Goal: Information Seeking & Learning: Check status

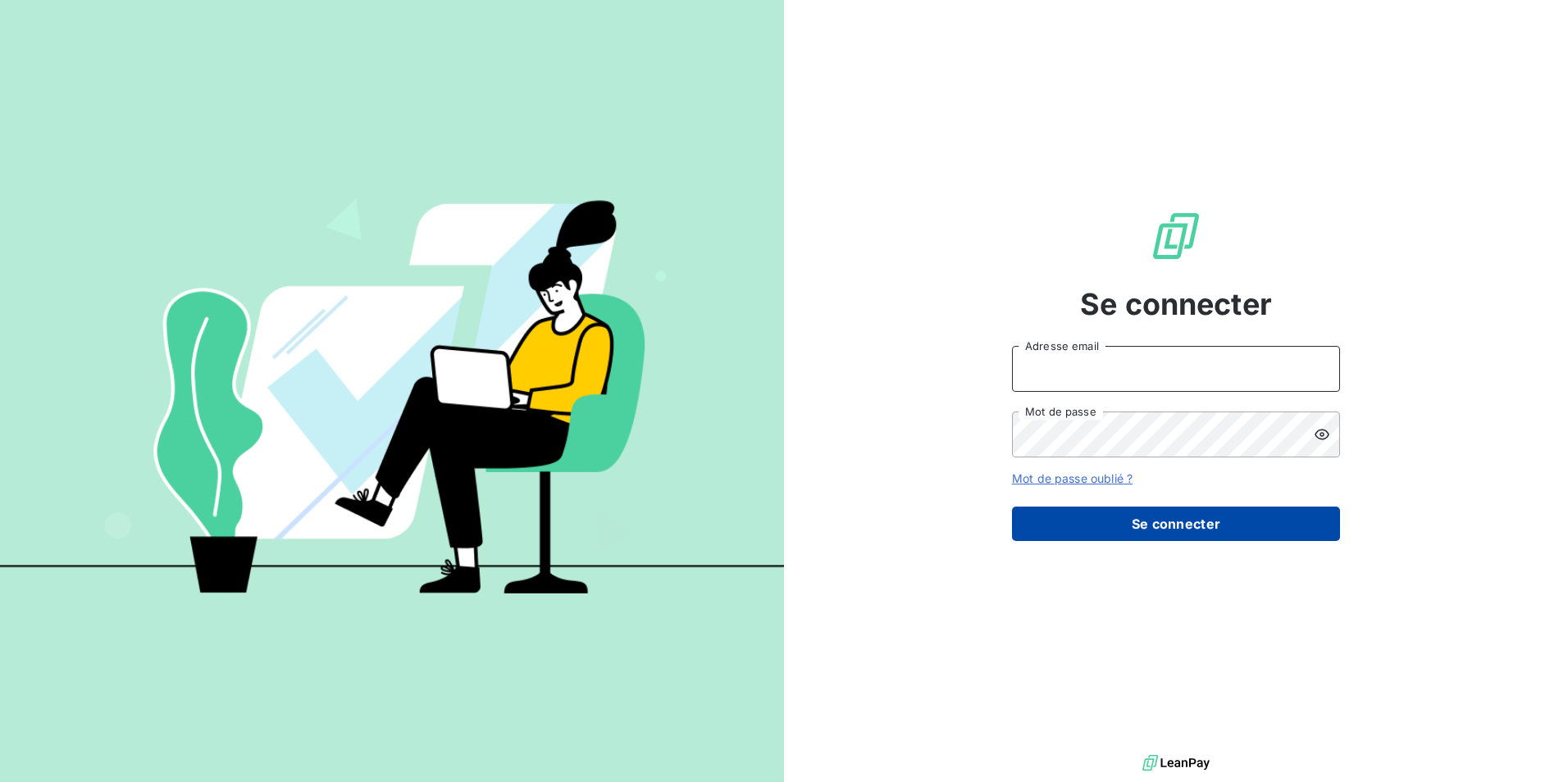
type input "[PERSON_NAME][EMAIL_ADDRESS][DOMAIN_NAME]"
click at [1137, 524] on button "Se connecter" at bounding box center [1176, 523] width 328 height 34
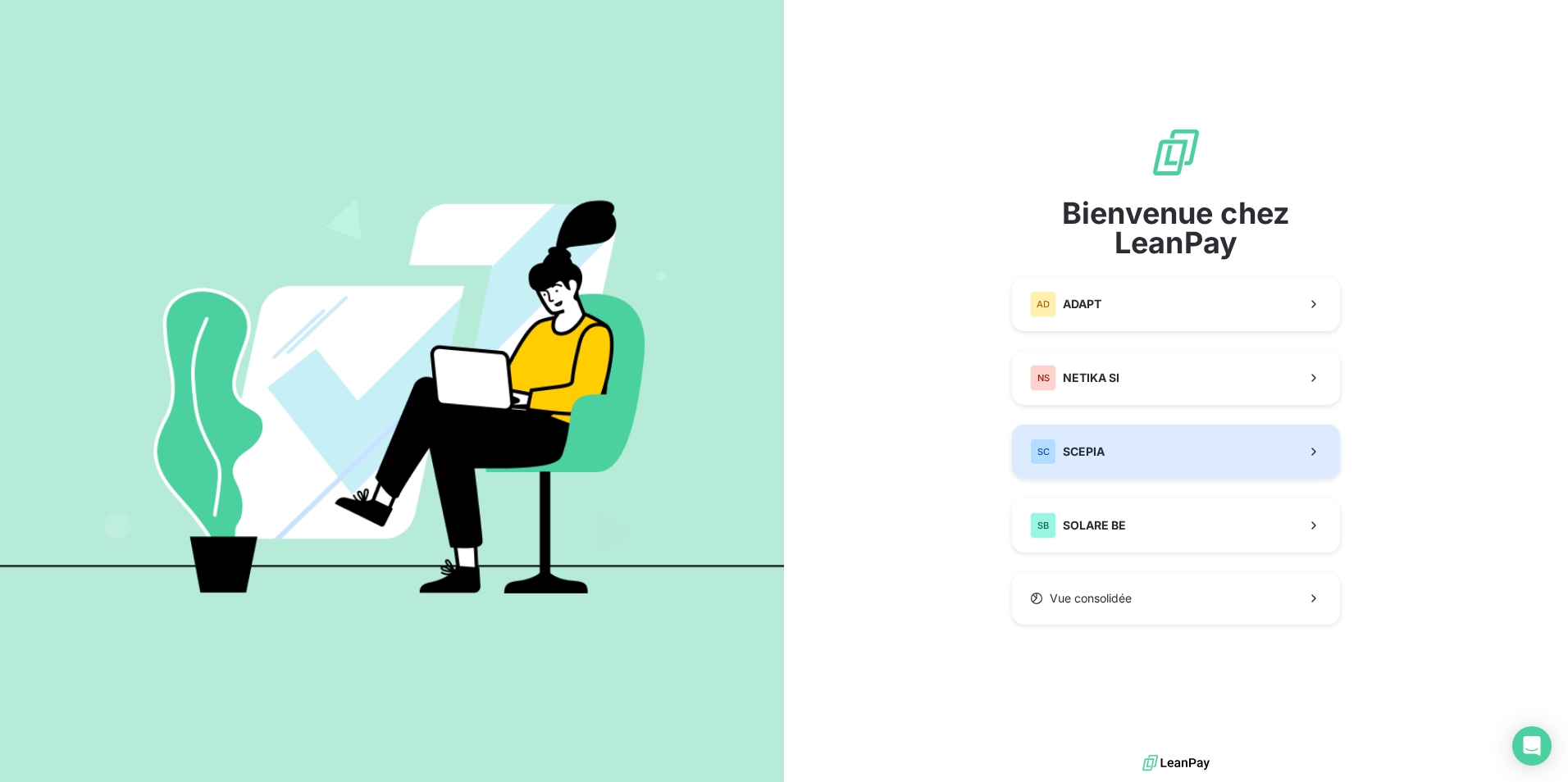
click at [1127, 448] on button "SC SCEPIA" at bounding box center [1176, 452] width 328 height 54
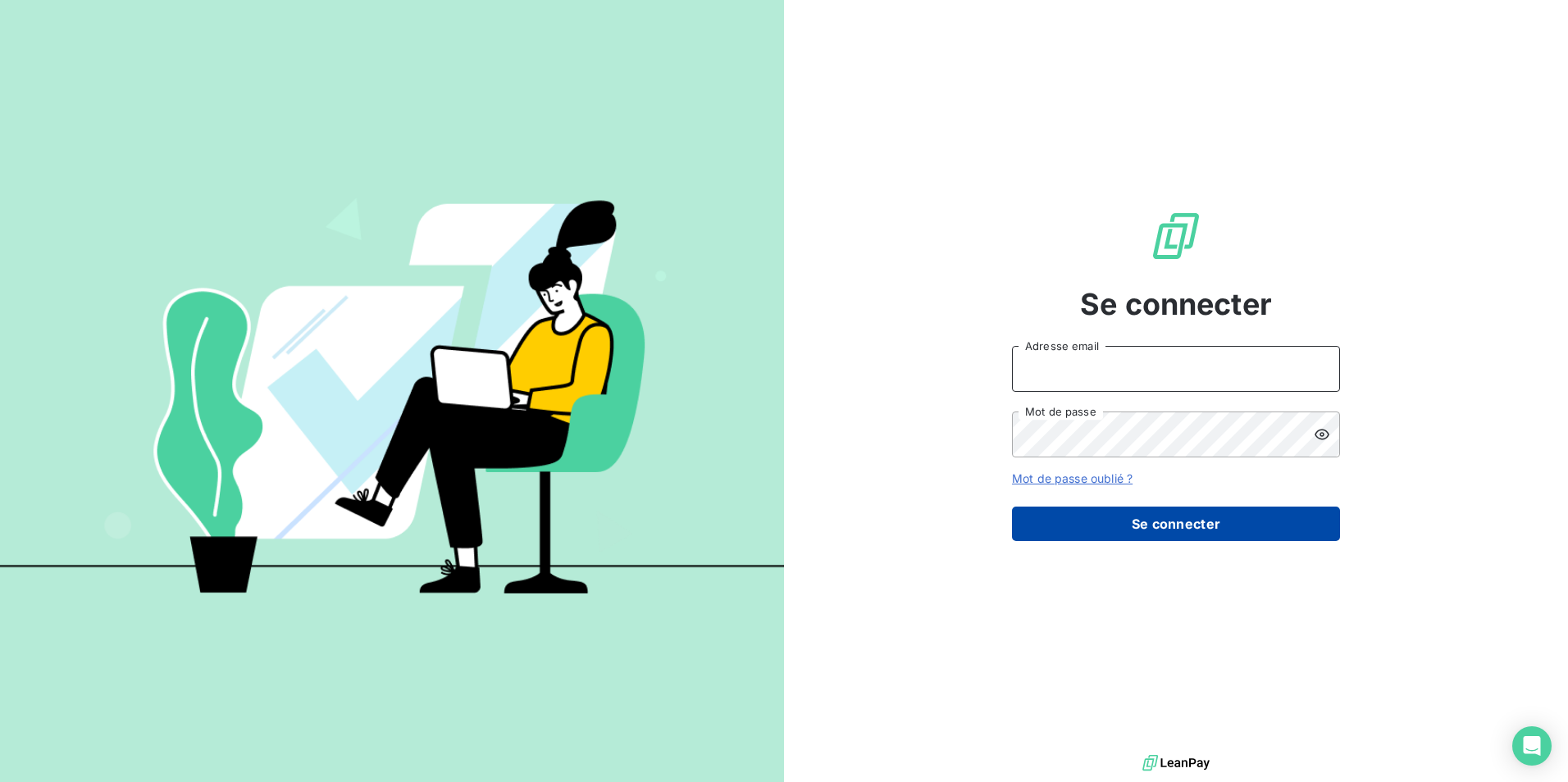
type input "[PERSON_NAME][EMAIL_ADDRESS][DOMAIN_NAME]"
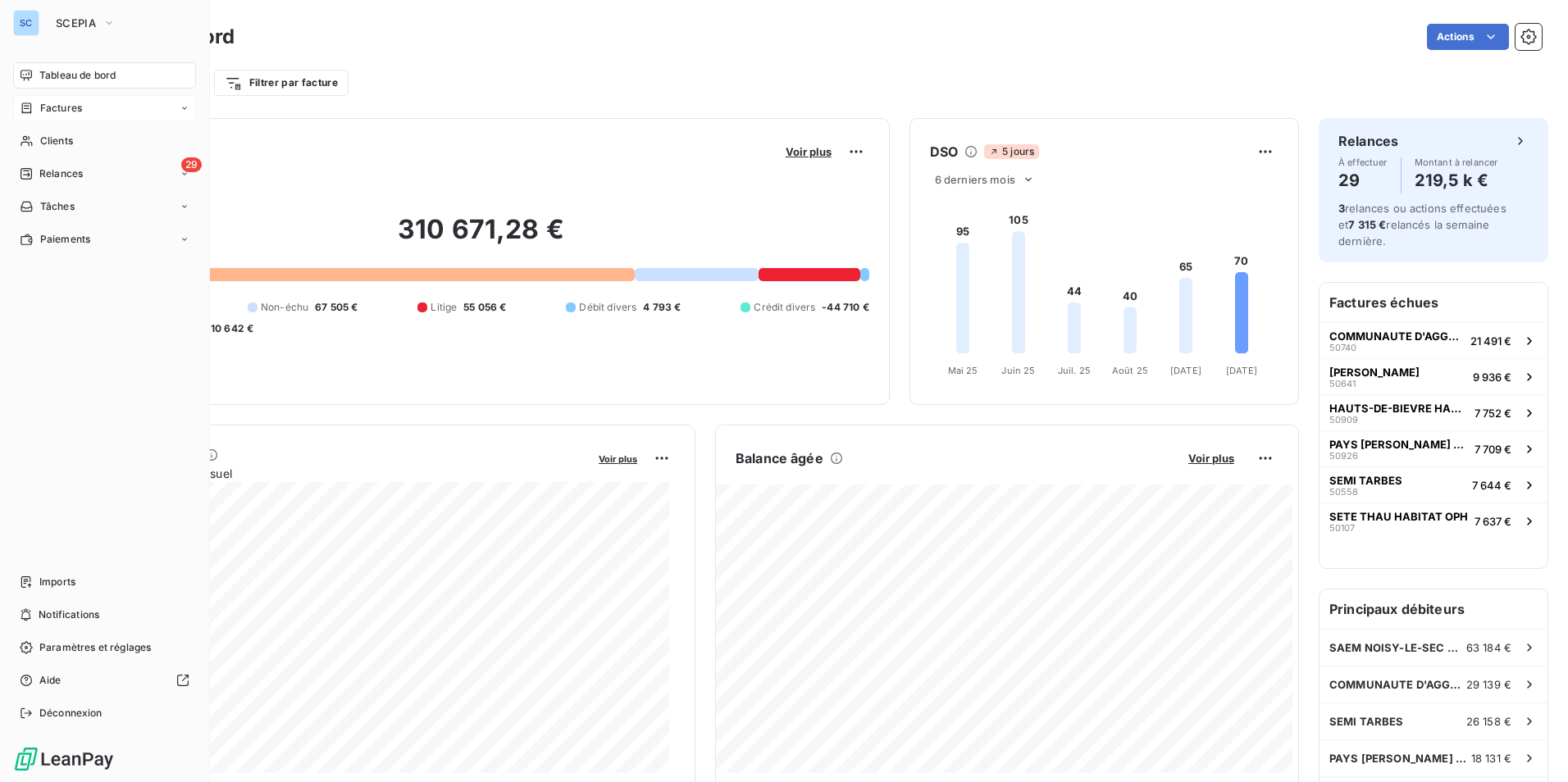
click at [59, 111] on span "Factures" at bounding box center [60, 107] width 42 height 14
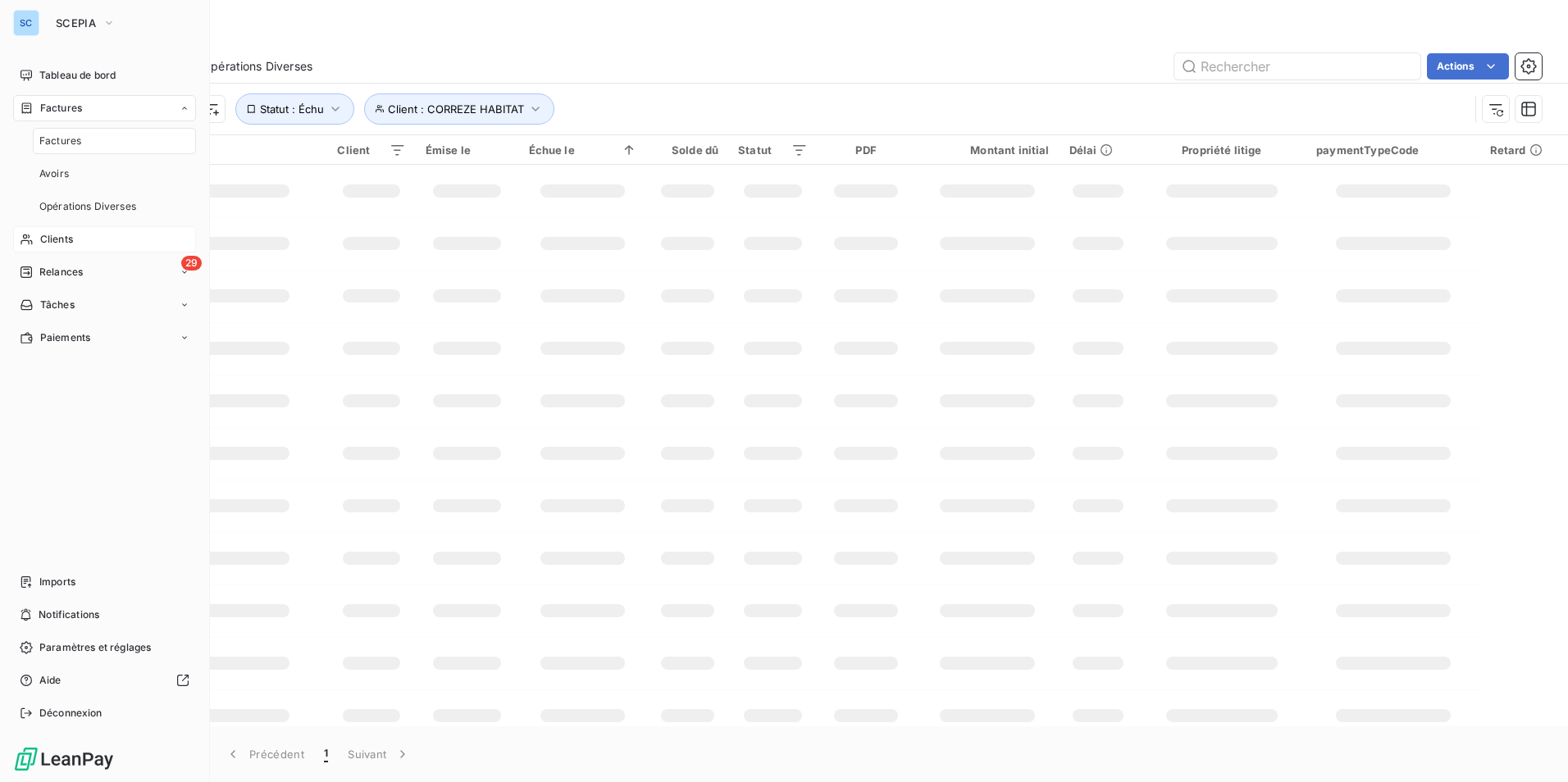
click at [57, 252] on div "Clients" at bounding box center [104, 239] width 183 height 26
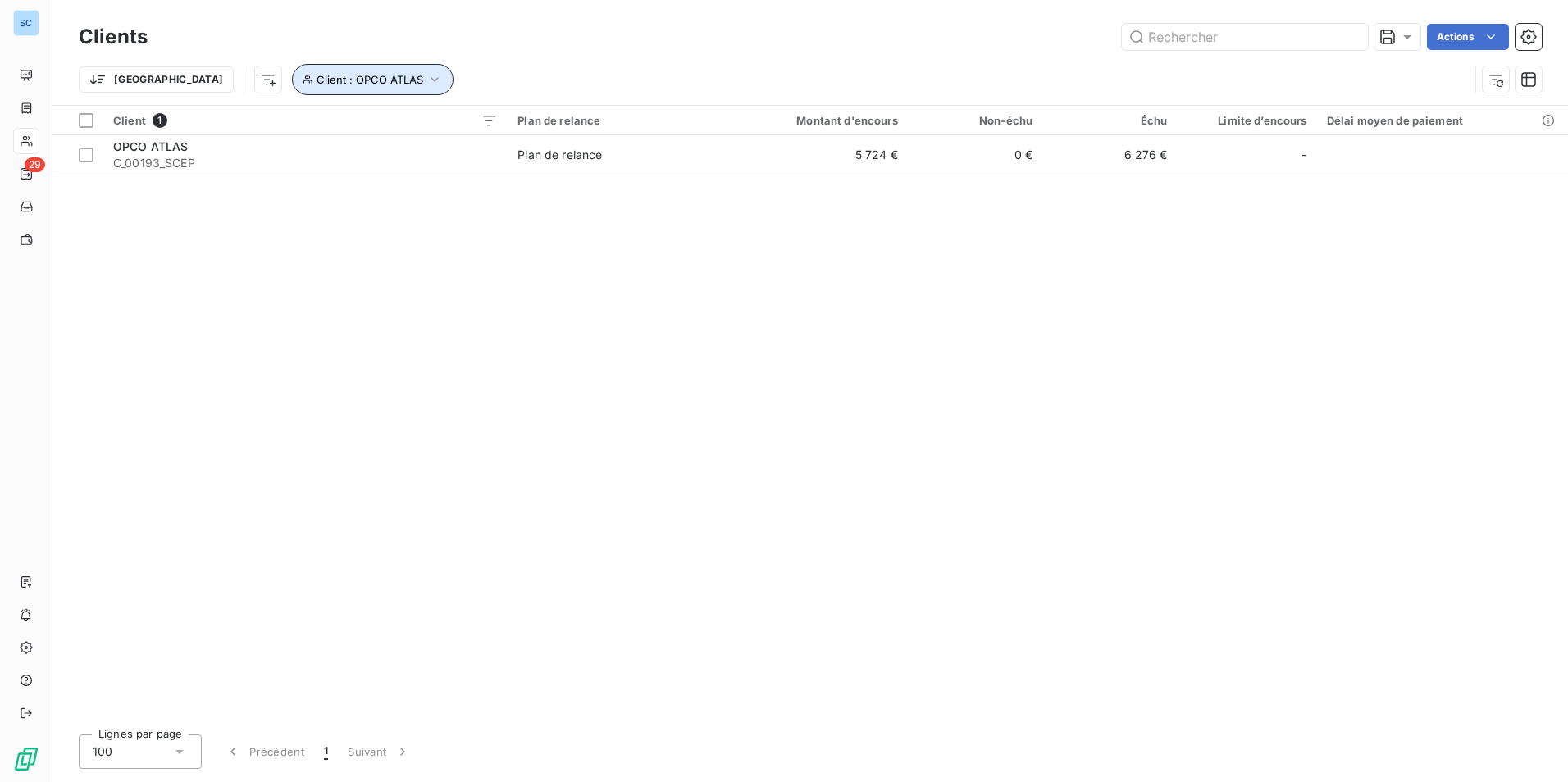
click at [363, 83] on button "Client : OPCO ATLAS" at bounding box center [373, 79] width 162 height 31
click at [456, 127] on span "OPCO ATLAS - C_00193_SCEP" at bounding box center [486, 122] width 161 height 13
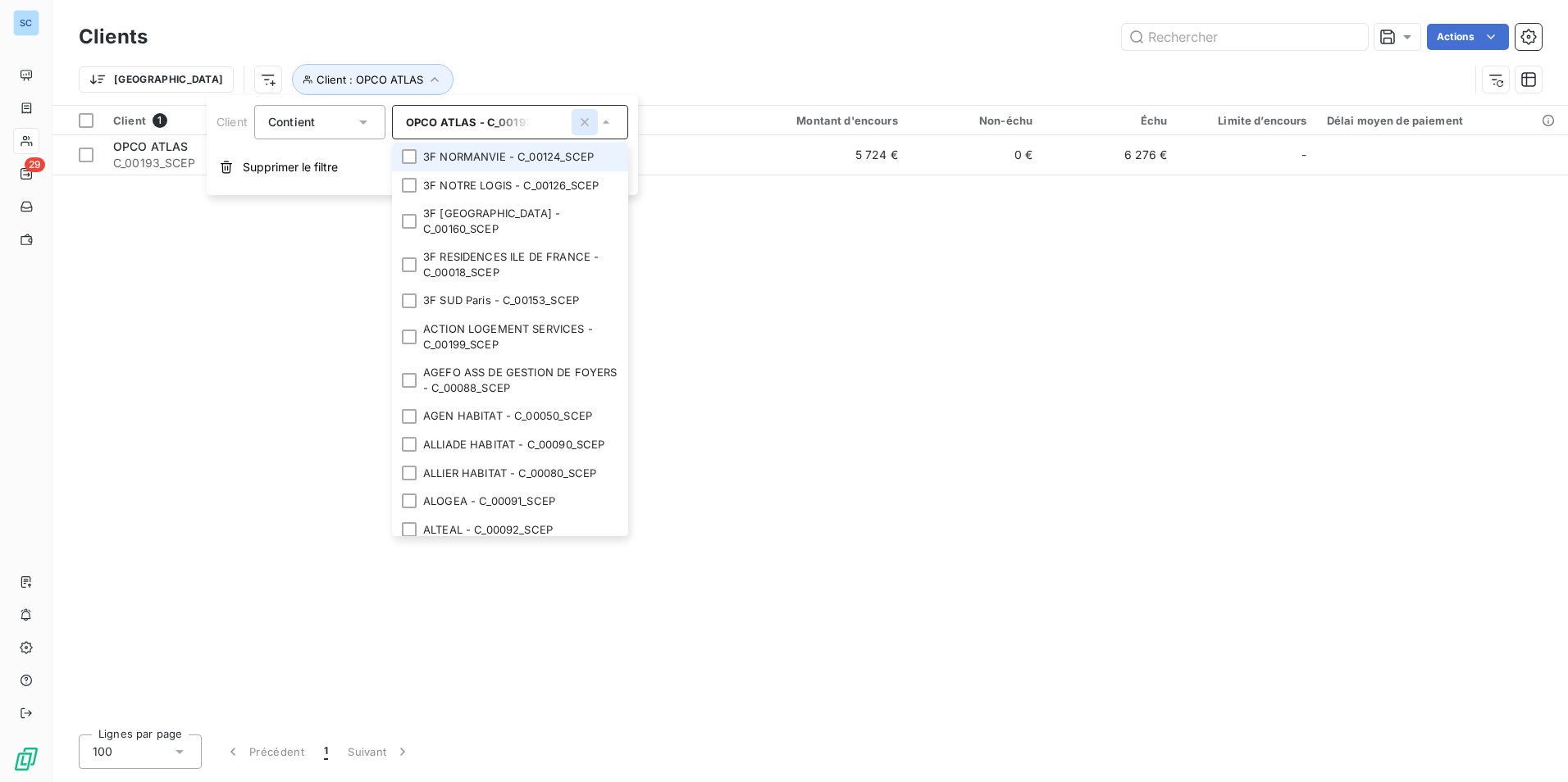
click at [587, 126] on icon "button" at bounding box center [584, 122] width 16 height 16
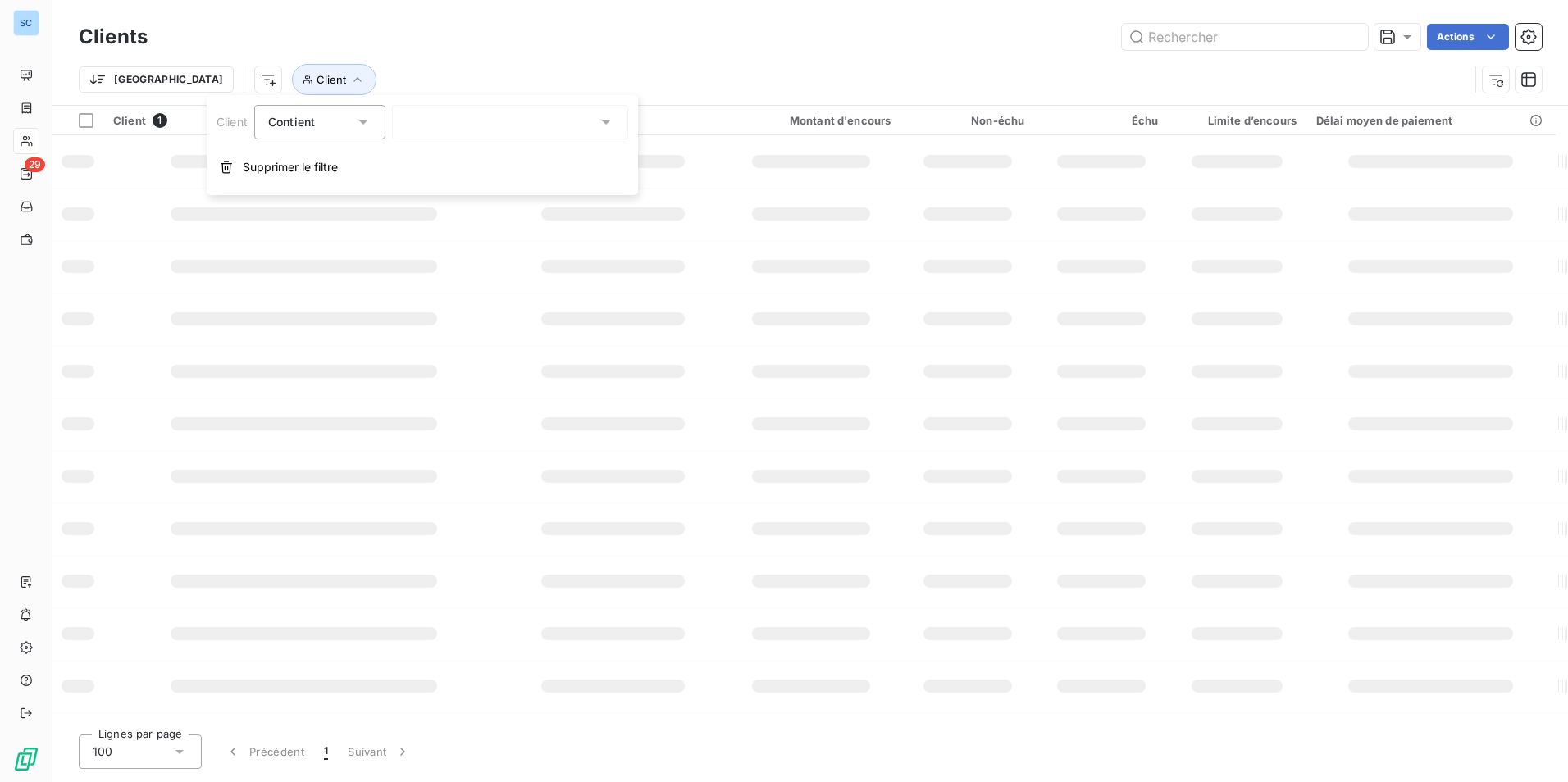
click at [539, 126] on div at bounding box center [509, 122] width 236 height 34
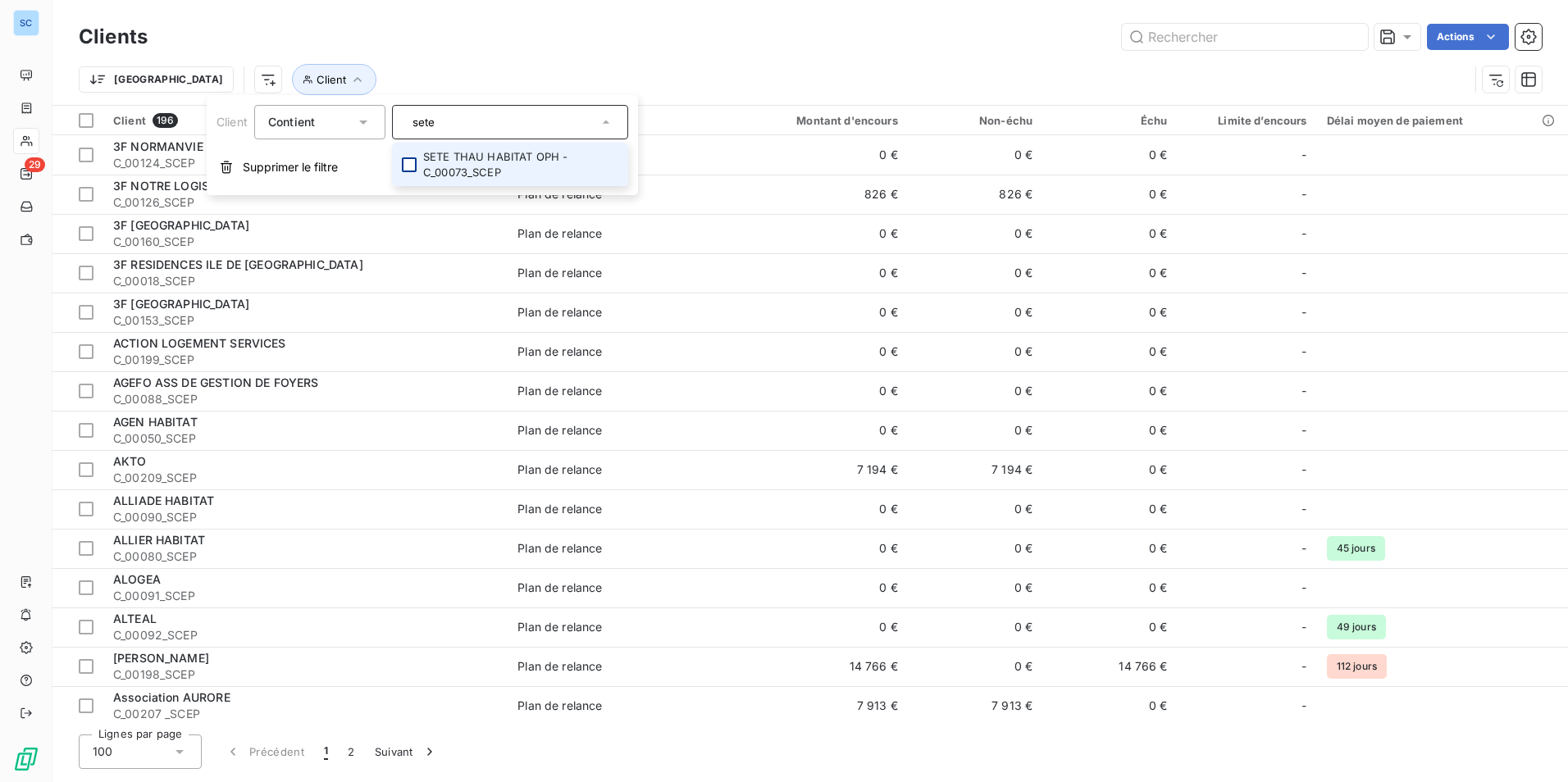
type input "sete"
click at [412, 157] on div at bounding box center [409, 164] width 14 height 14
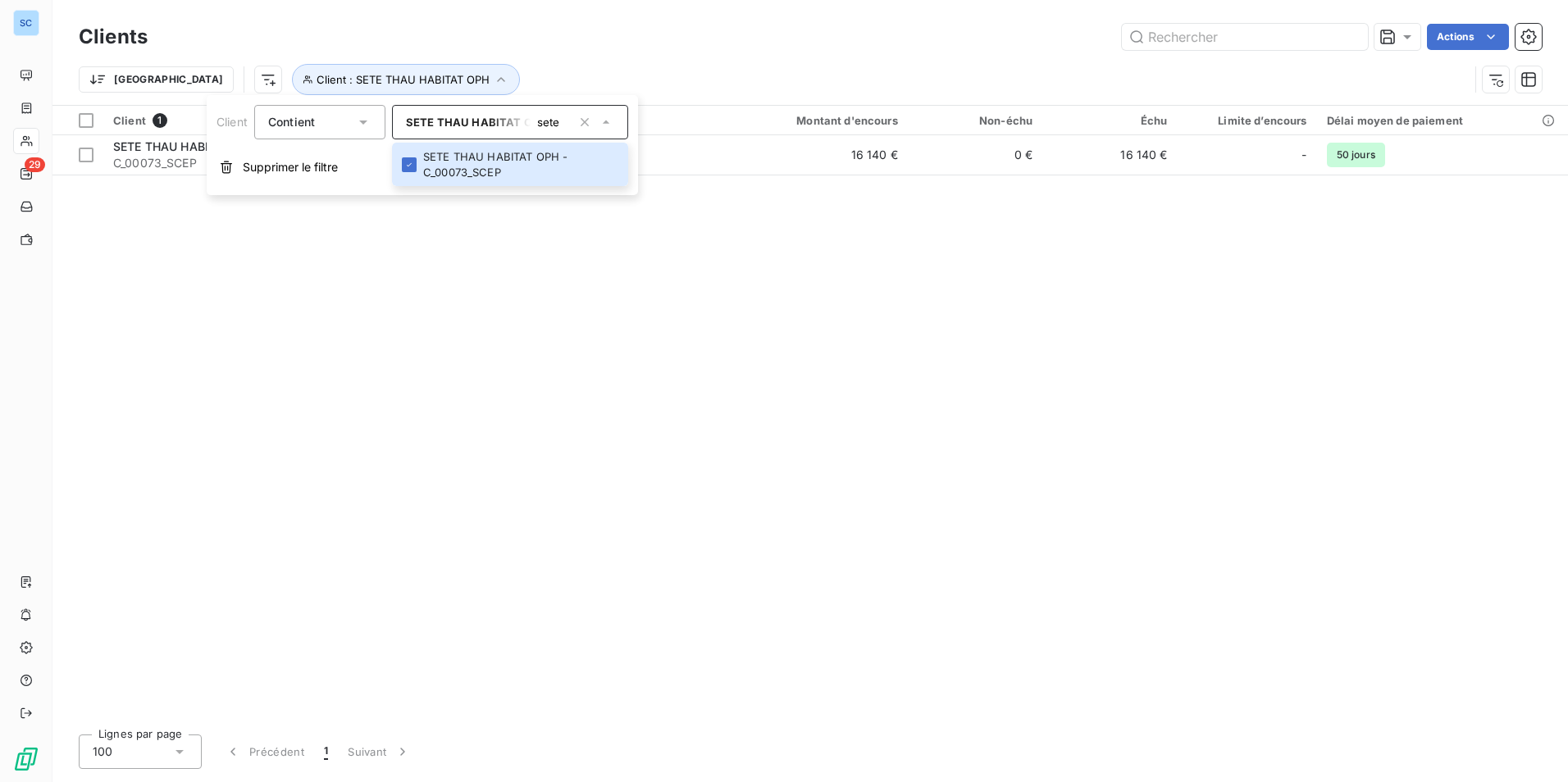
click at [855, 320] on div "Client 1 Plan de relance Montant d'encours Non-échu Échu Limite d’encours Délai…" at bounding box center [810, 413] width 1515 height 615
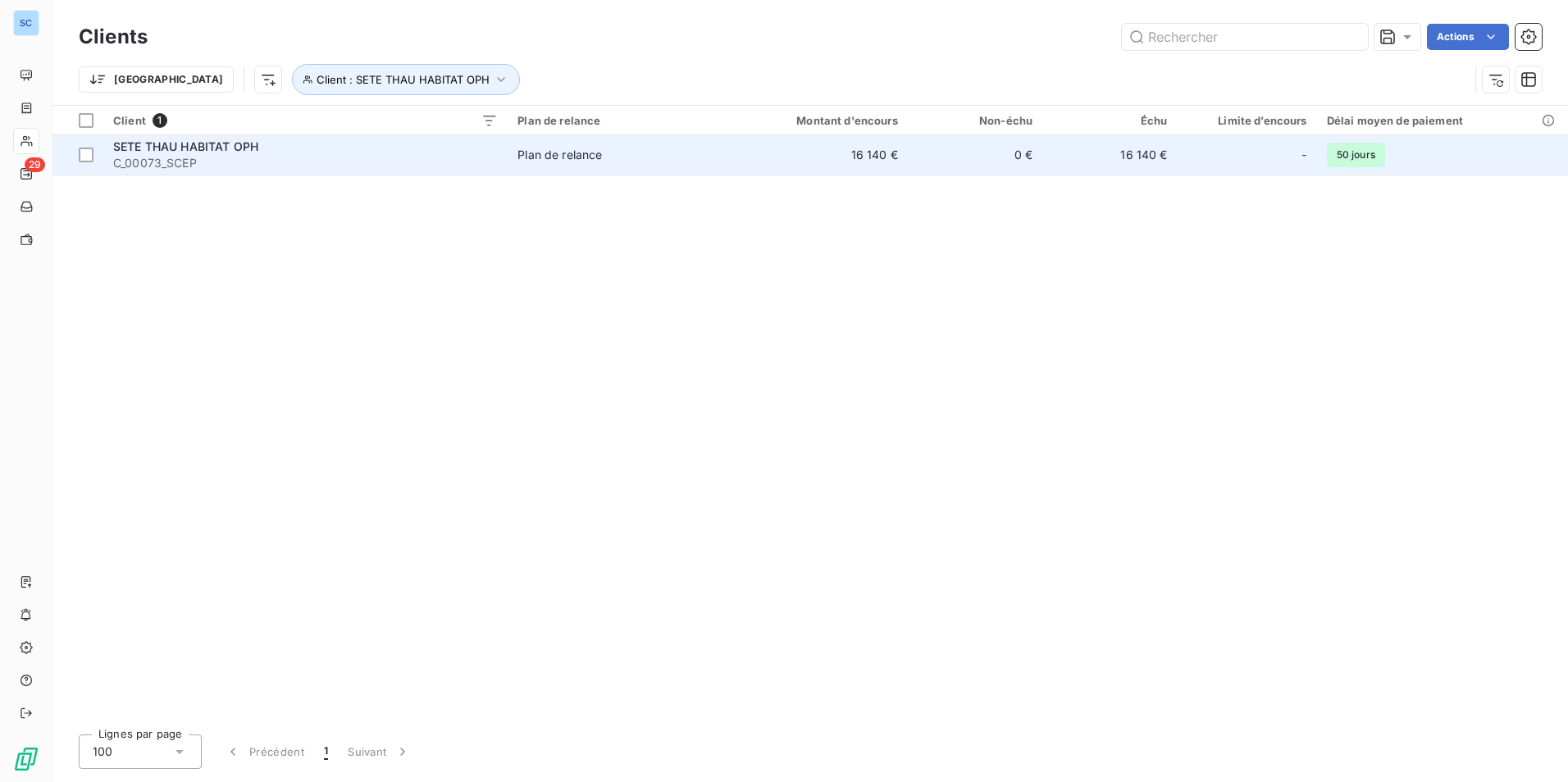
click at [761, 168] on td "16 140 €" at bounding box center [816, 155] width 180 height 39
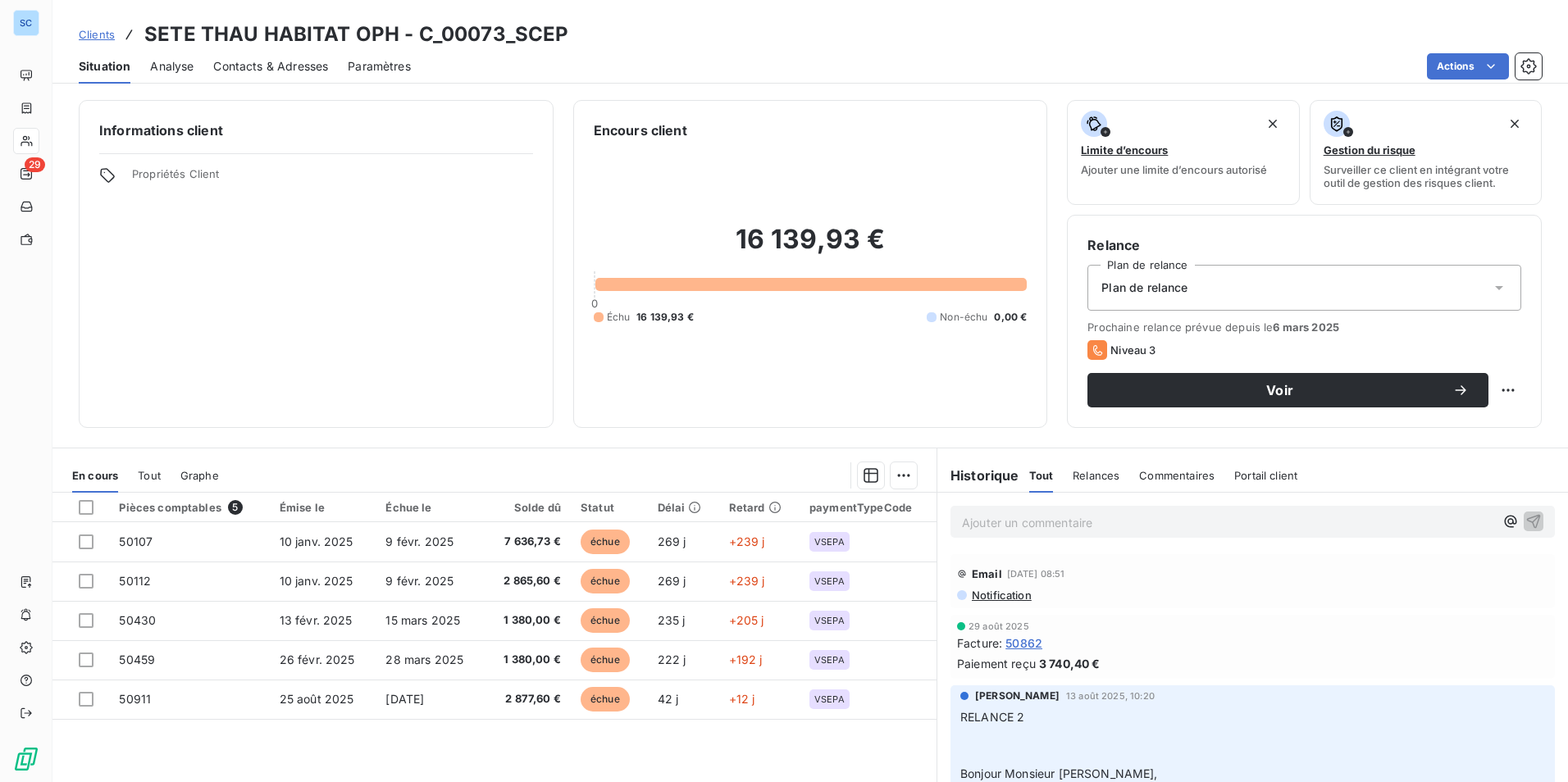
click at [985, 594] on span "Notification" at bounding box center [1001, 595] width 61 height 13
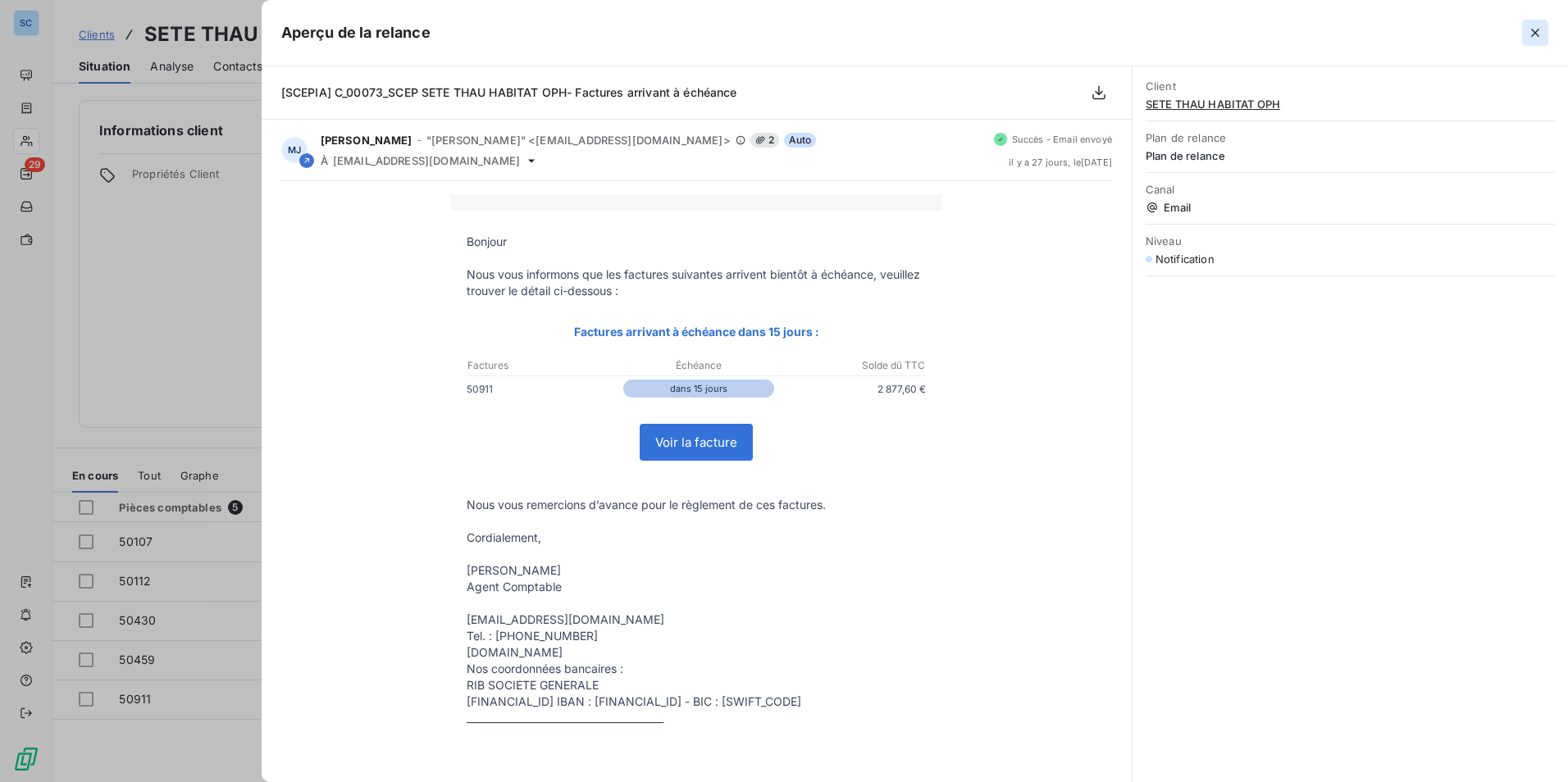
click at [1540, 34] on icon "button" at bounding box center [1535, 32] width 16 height 16
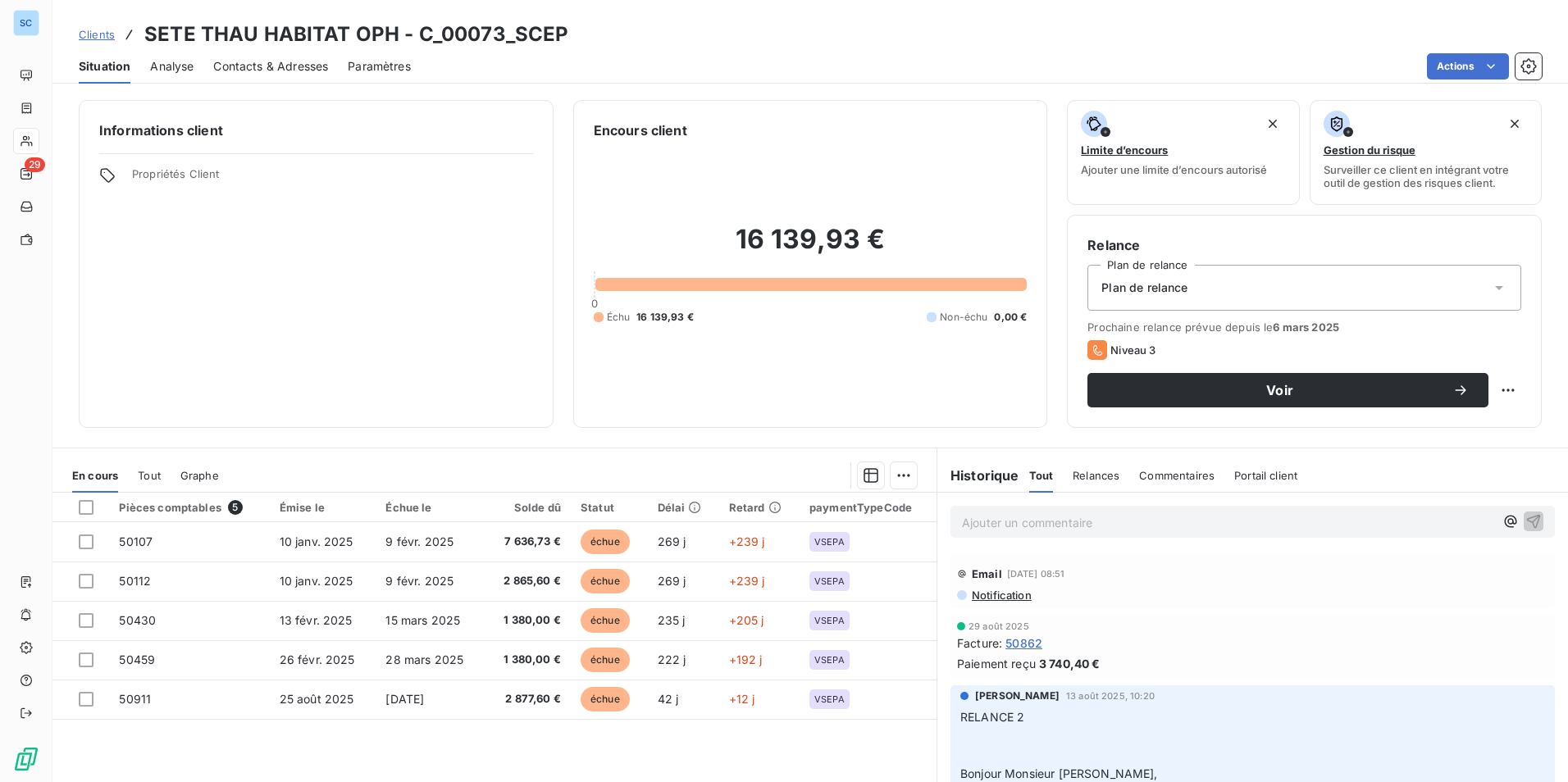
click at [103, 31] on span "Clients" at bounding box center [96, 34] width 36 height 13
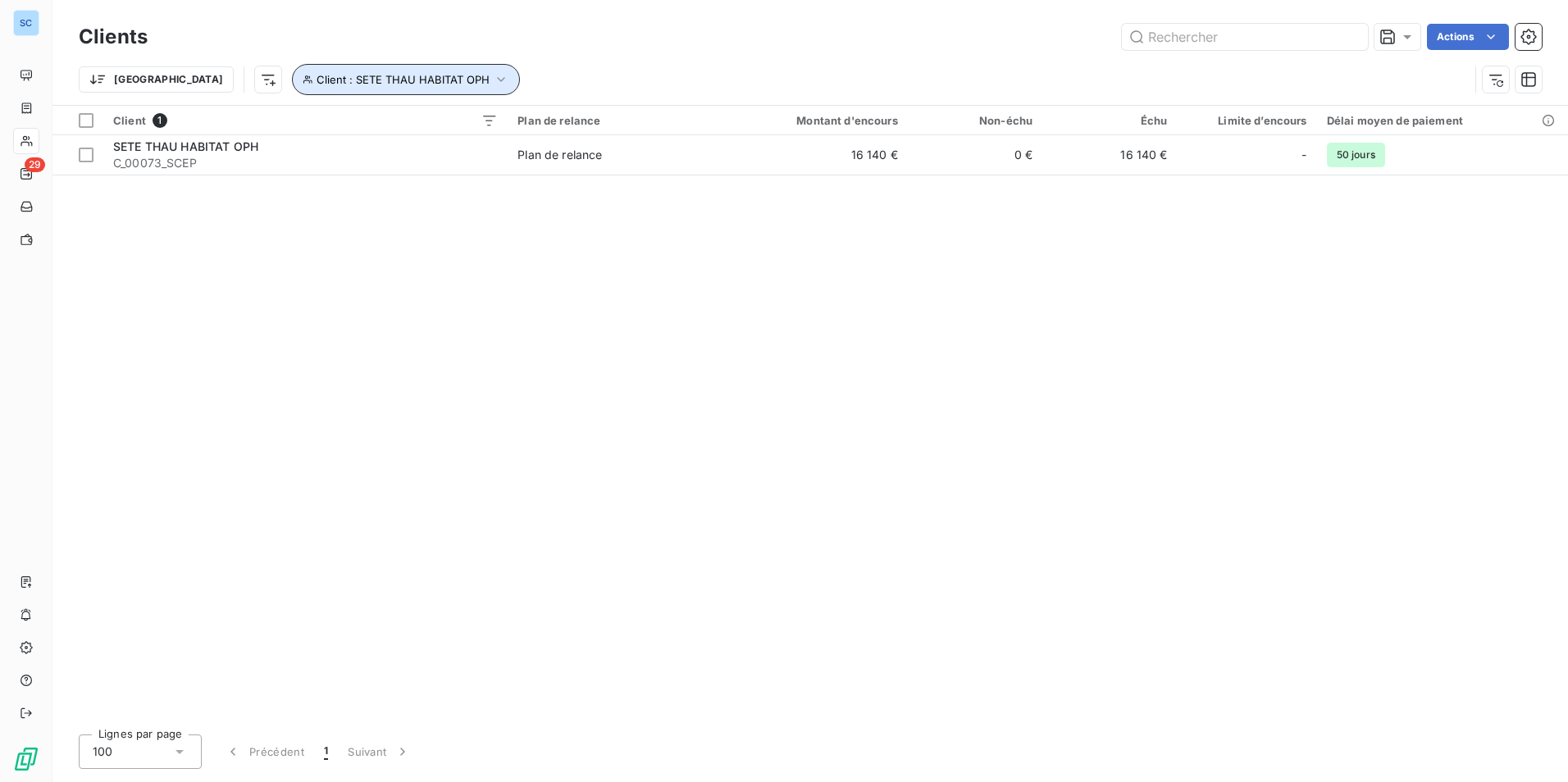
click at [370, 68] on button "Client : SETE THAU HABITAT OPH" at bounding box center [406, 79] width 228 height 31
click at [590, 123] on icon "button" at bounding box center [584, 122] width 16 height 16
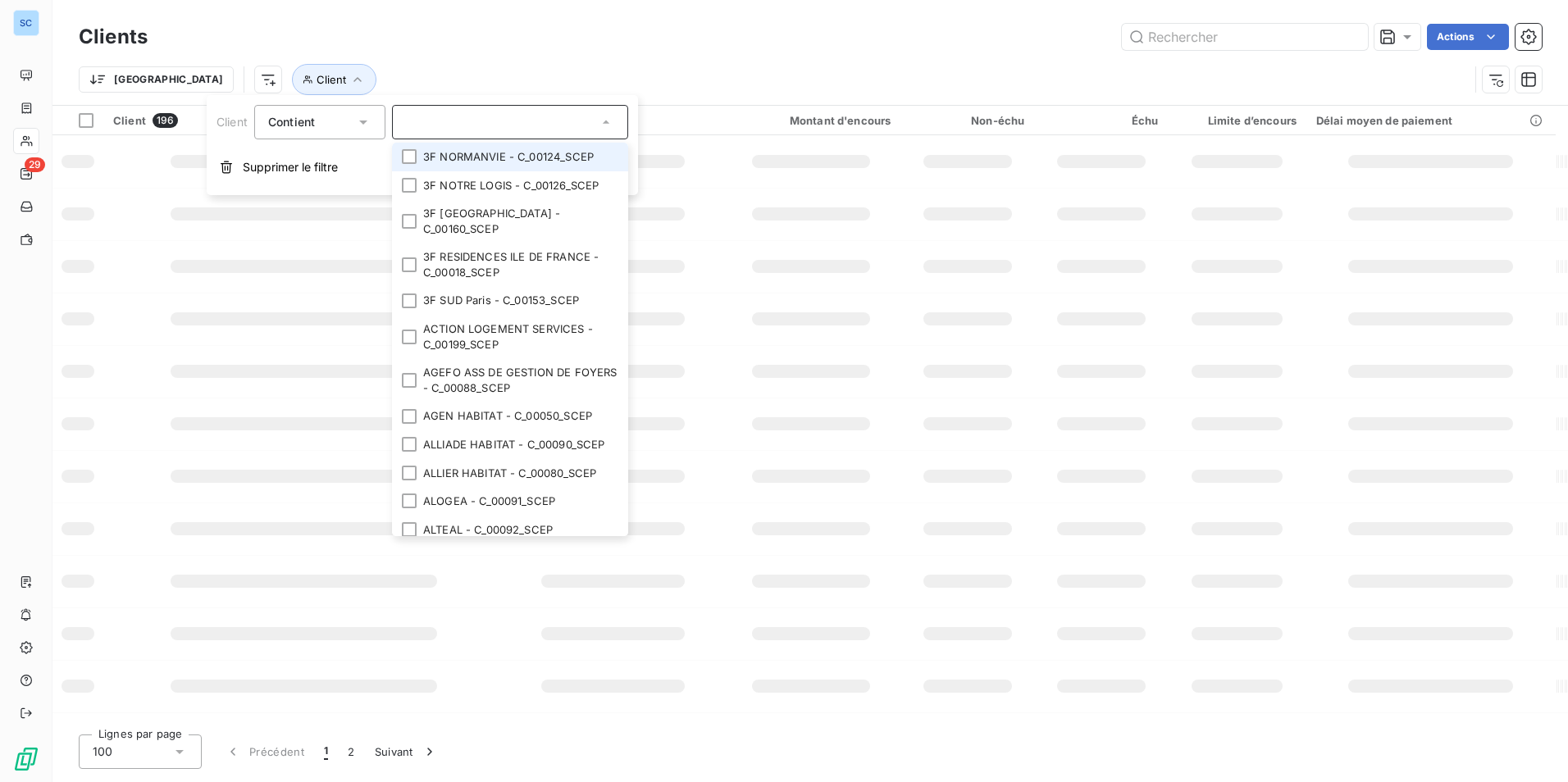
click at [530, 127] on input "text" at bounding box center [501, 122] width 192 height 14
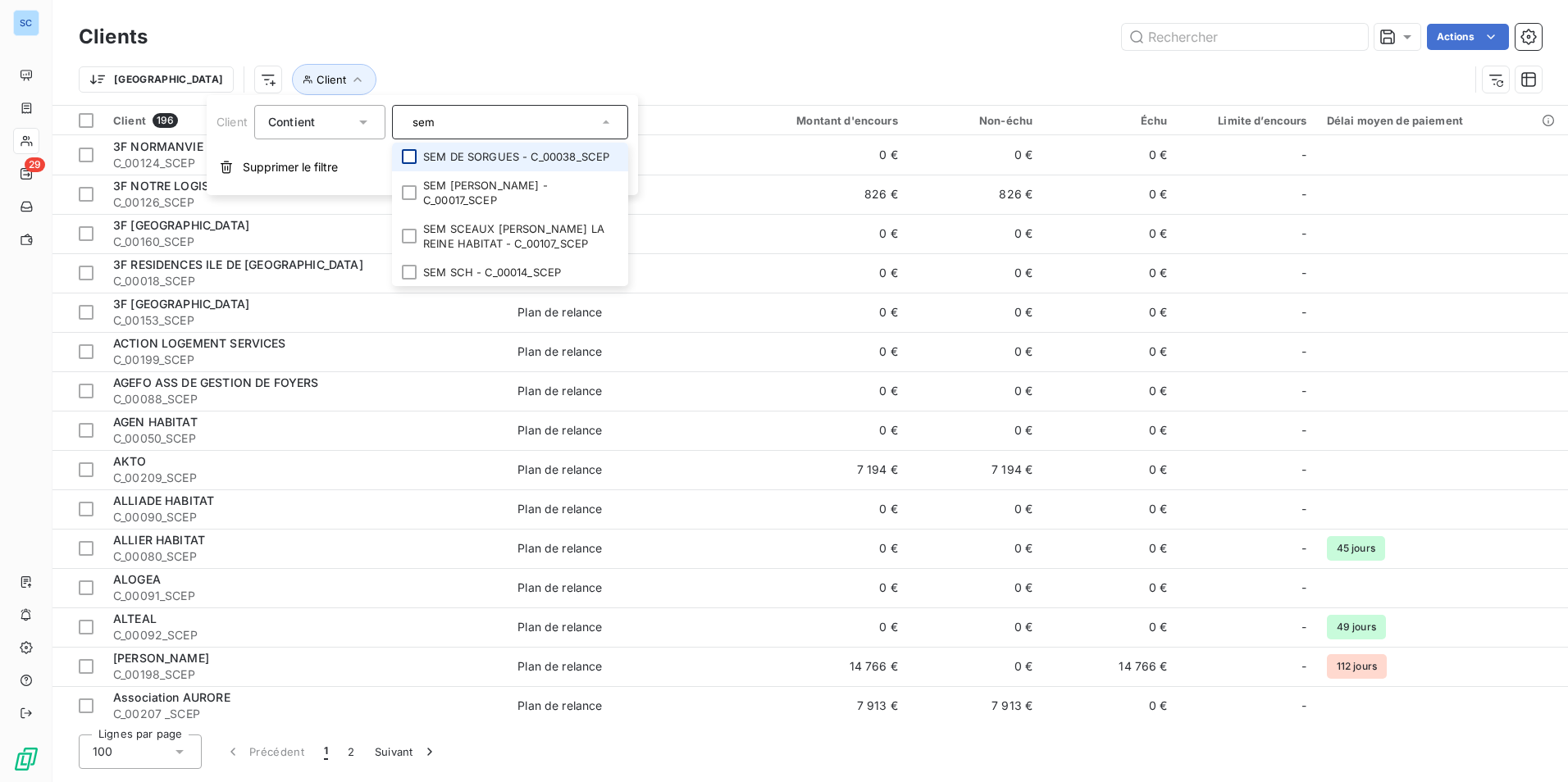
type input "sem"
click at [415, 151] on div at bounding box center [409, 156] width 14 height 14
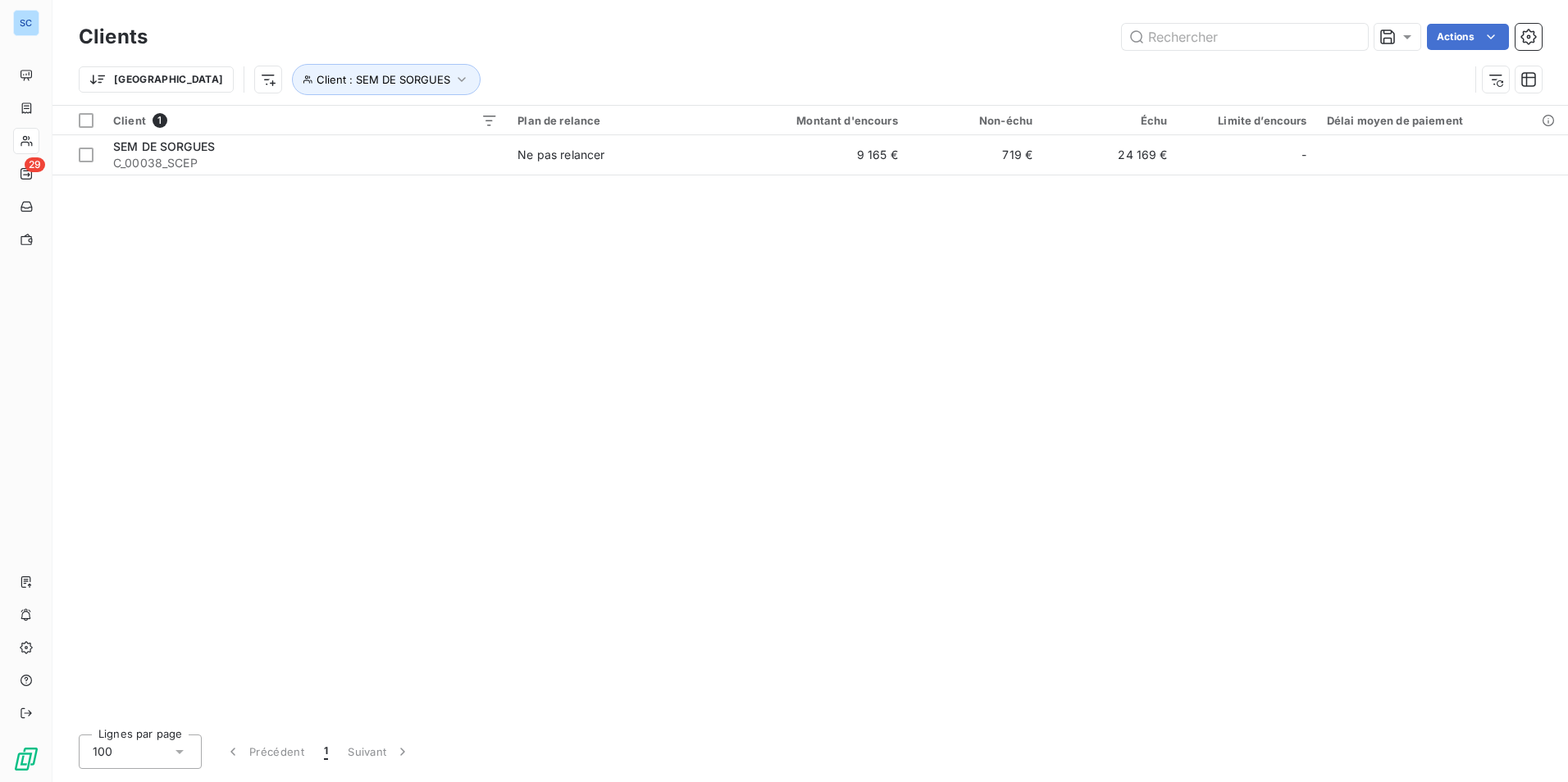
click at [593, 57] on div "Trier Client : SEM DE SORGUES" at bounding box center [810, 80] width 1462 height 51
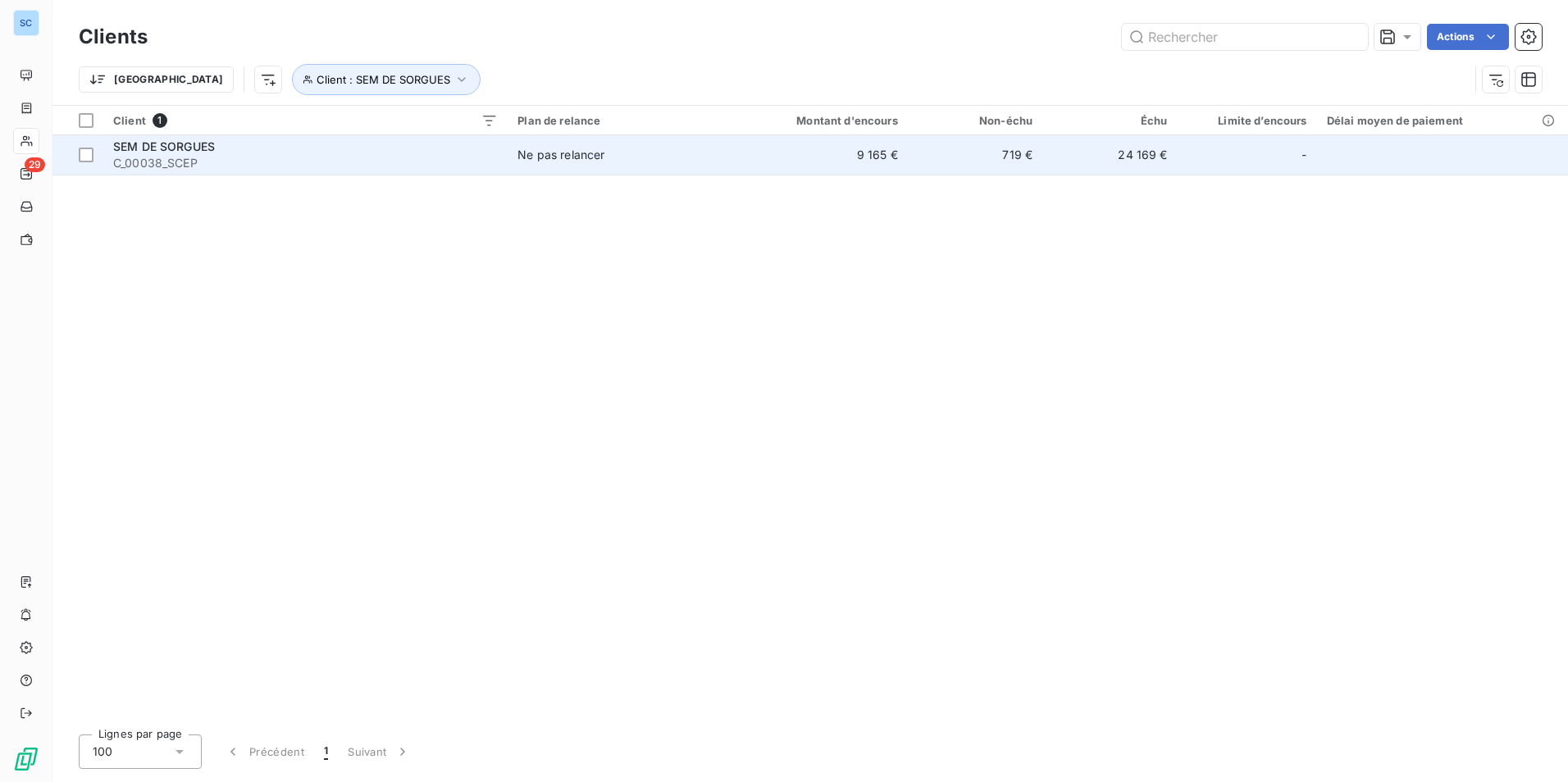
click at [643, 158] on span "Ne pas relancer" at bounding box center [617, 154] width 199 height 16
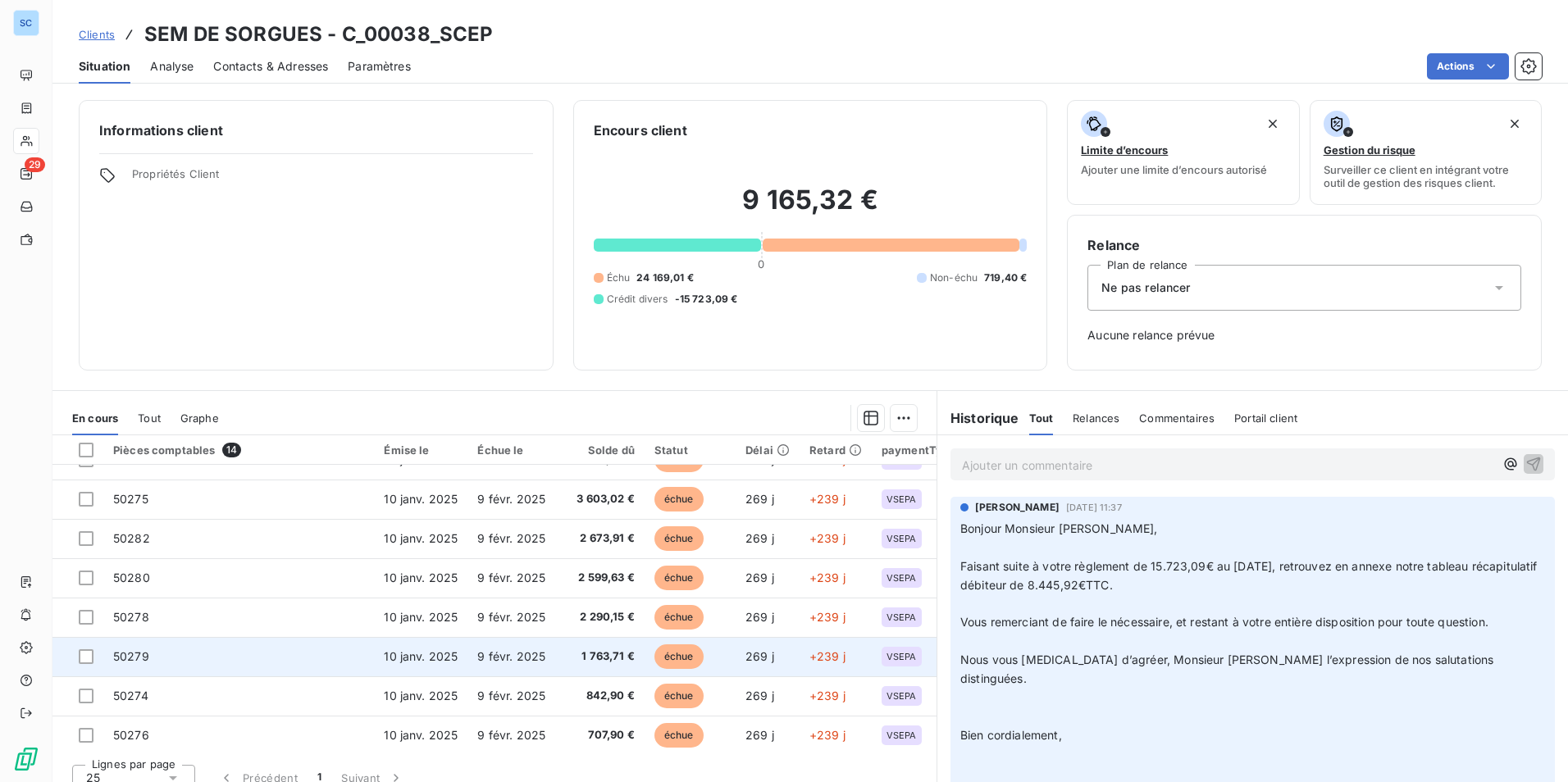
scroll to position [24, 0]
